Goal: Task Accomplishment & Management: Manage account settings

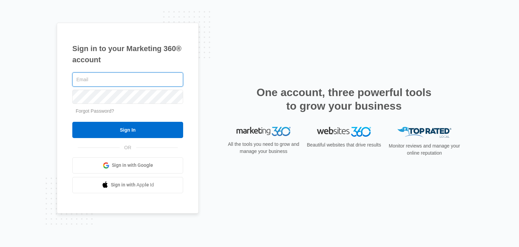
click at [141, 76] on input "text" at bounding box center [127, 79] width 111 height 14
type input "jp.photographer@usnet"
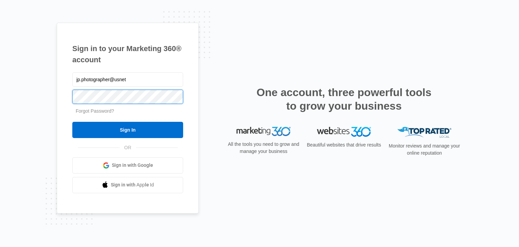
click at [72, 122] on input "Sign In" at bounding box center [127, 130] width 111 height 16
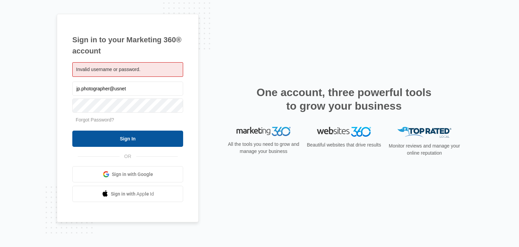
click at [127, 138] on input "Sign In" at bounding box center [127, 138] width 111 height 16
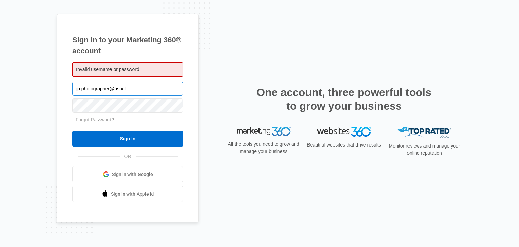
click at [119, 87] on input "jp.photographer@usnet" at bounding box center [127, 88] width 111 height 14
type input "[EMAIL_ADDRESS][DOMAIN_NAME]"
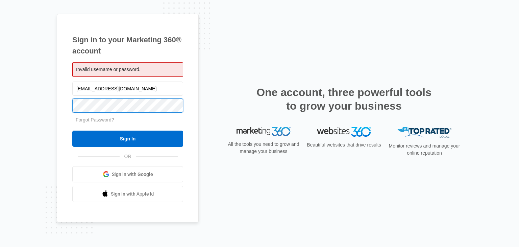
click at [72, 130] on input "Sign In" at bounding box center [127, 138] width 111 height 16
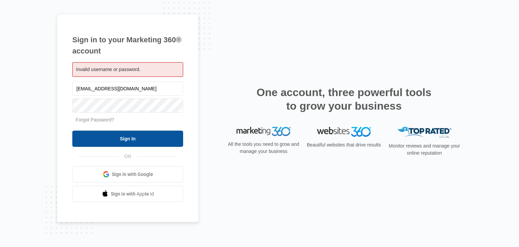
click at [122, 139] on input "Sign In" at bounding box center [127, 138] width 111 height 16
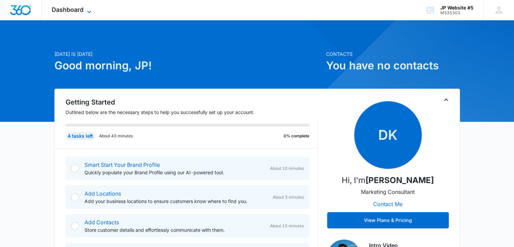
click at [89, 13] on icon at bounding box center [89, 11] width 4 height 2
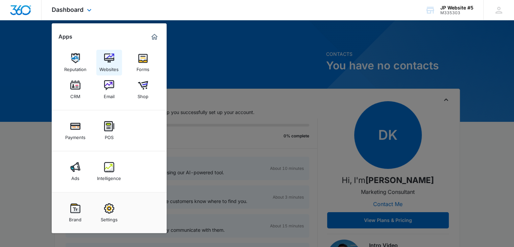
click at [108, 56] on img at bounding box center [109, 58] width 10 height 10
